Goal: Transaction & Acquisition: Purchase product/service

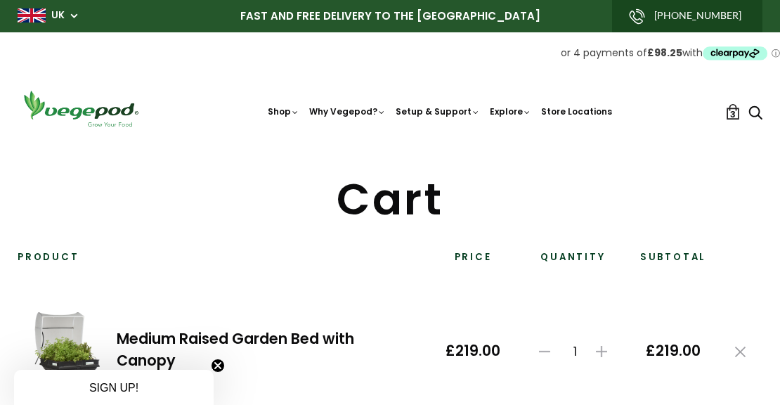
click at [81, 113] on img at bounding box center [81, 109] width 127 height 40
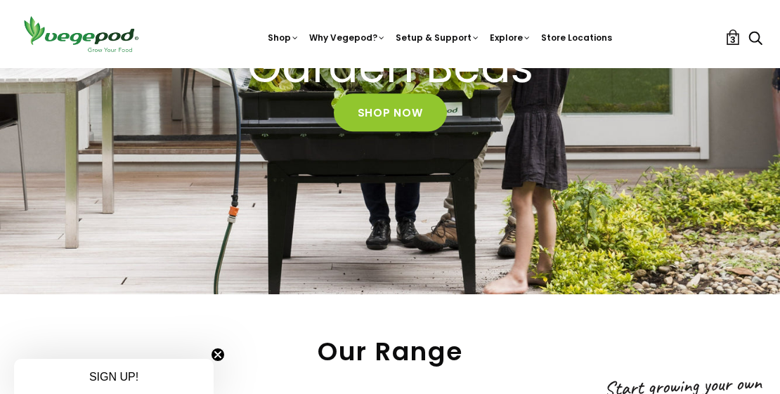
scroll to position [283, 0]
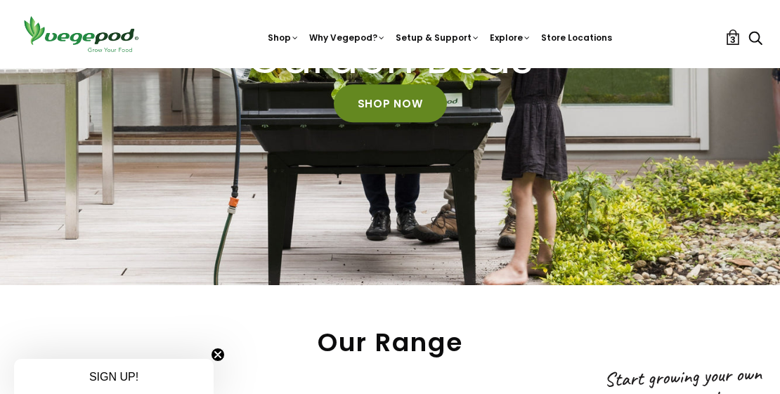
click at [377, 103] on link "Shop Now" at bounding box center [390, 104] width 113 height 38
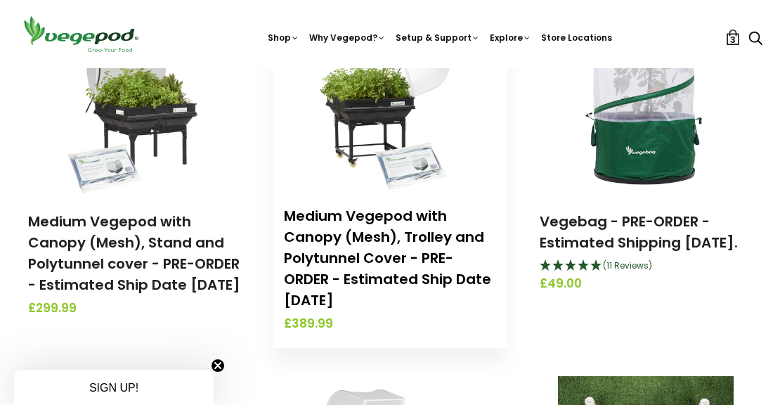
scroll to position [902, 0]
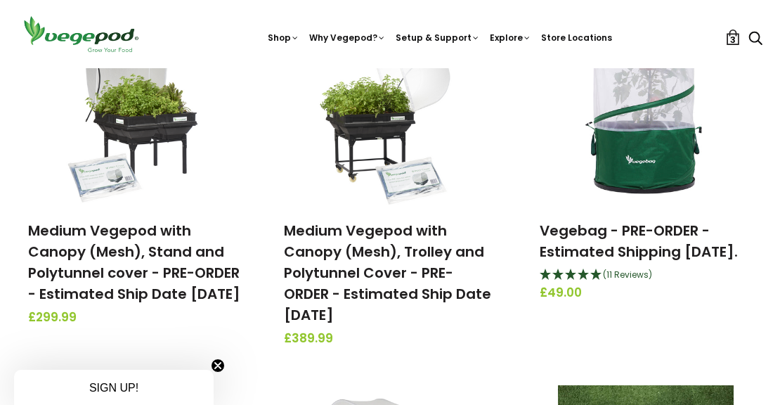
click at [731, 39] on span "3" at bounding box center [733, 39] width 6 height 13
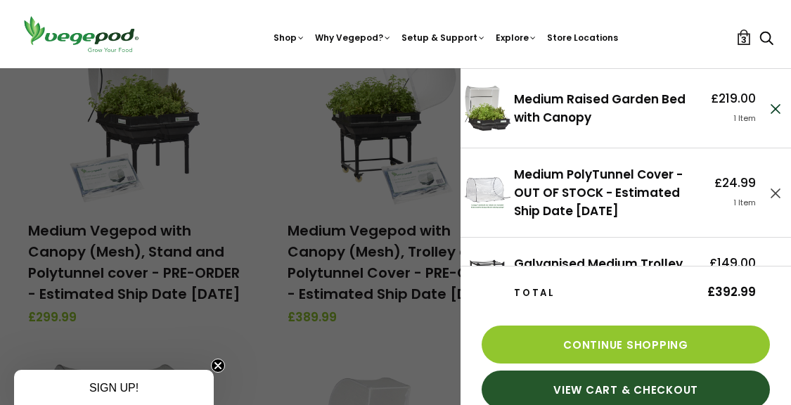
click at [770, 111] on use at bounding box center [775, 109] width 10 height 10
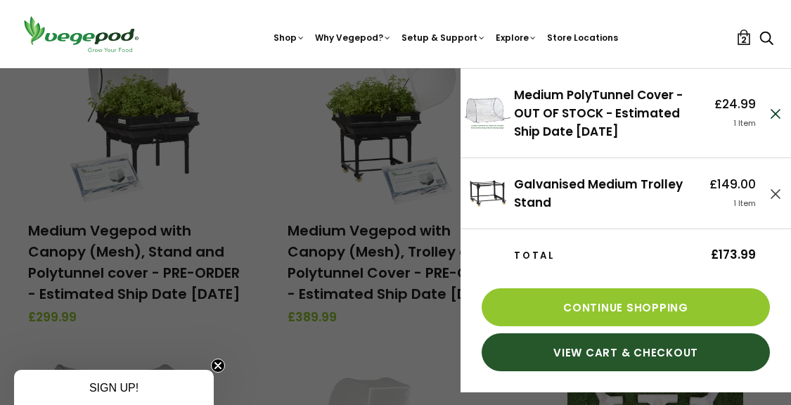
click at [774, 116] on use at bounding box center [775, 114] width 10 height 10
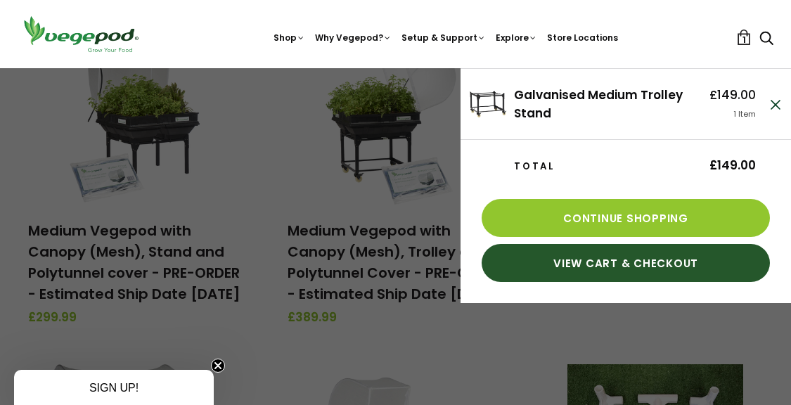
click at [772, 108] on use at bounding box center [775, 105] width 10 height 10
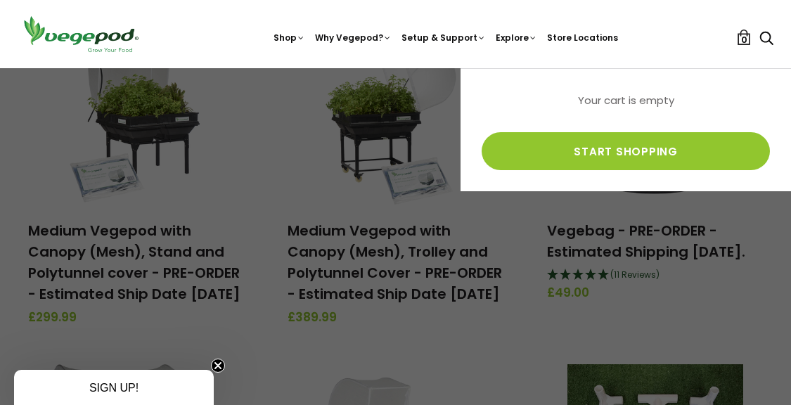
click at [377, 182] on div at bounding box center [395, 202] width 791 height 405
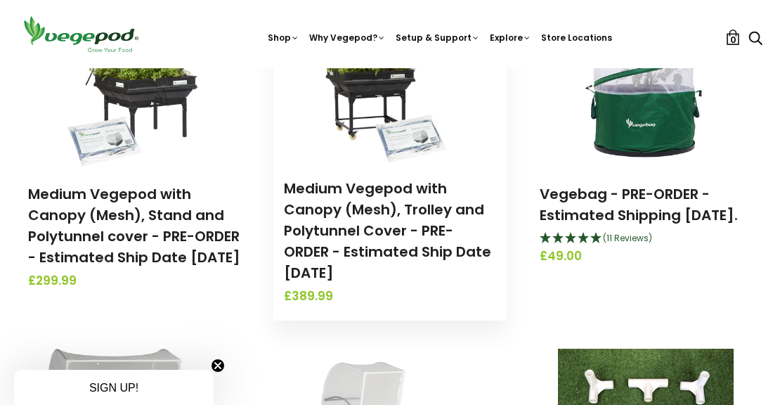
scroll to position [978, 0]
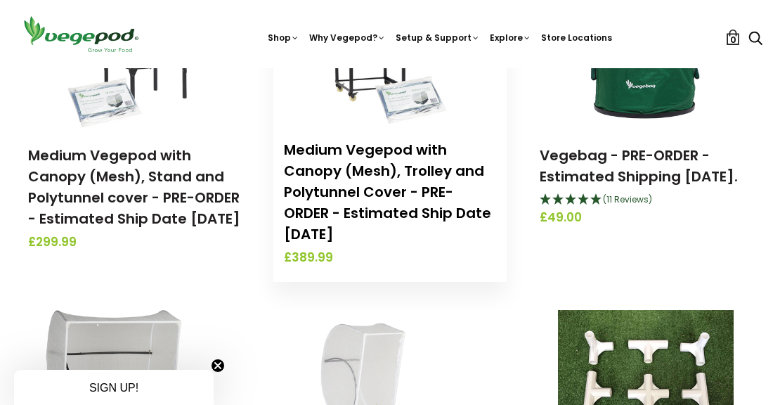
click at [370, 148] on link "Medium Vegepod with Canopy (Mesh), Trolley and Polytunnel Cover - PRE-ORDER - E…" at bounding box center [387, 192] width 207 height 104
